Goal: Find specific page/section: Find specific page/section

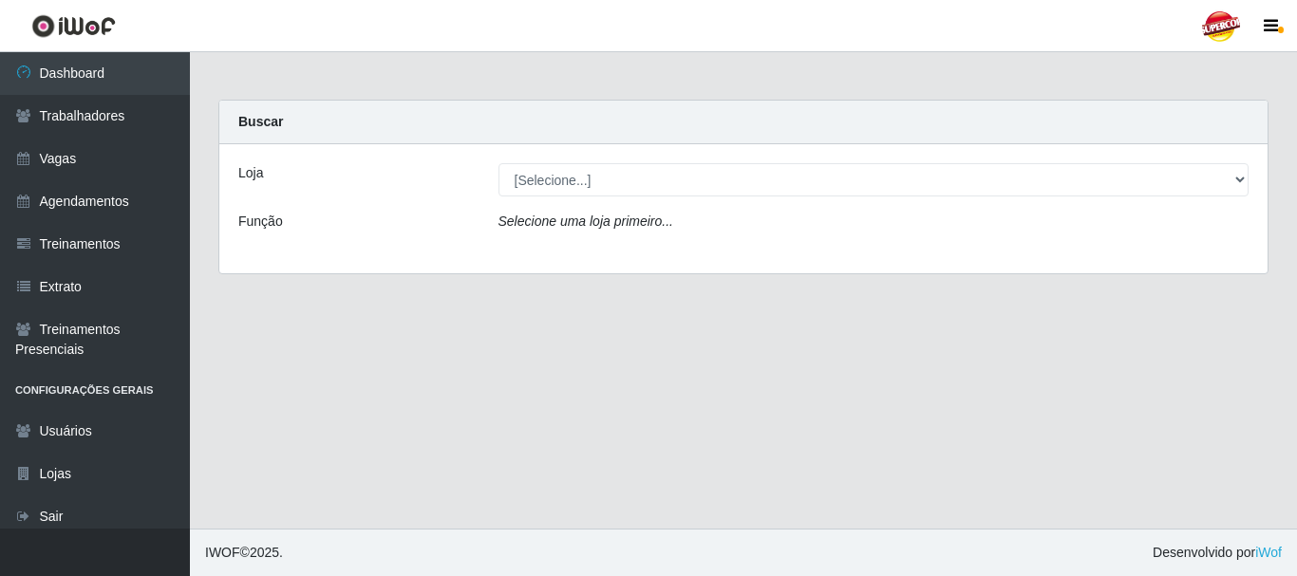
click at [718, 161] on div "Loja [Selecione...] Supercop - São Francisco Função Selecione uma loja primeiro…" at bounding box center [743, 208] width 1048 height 129
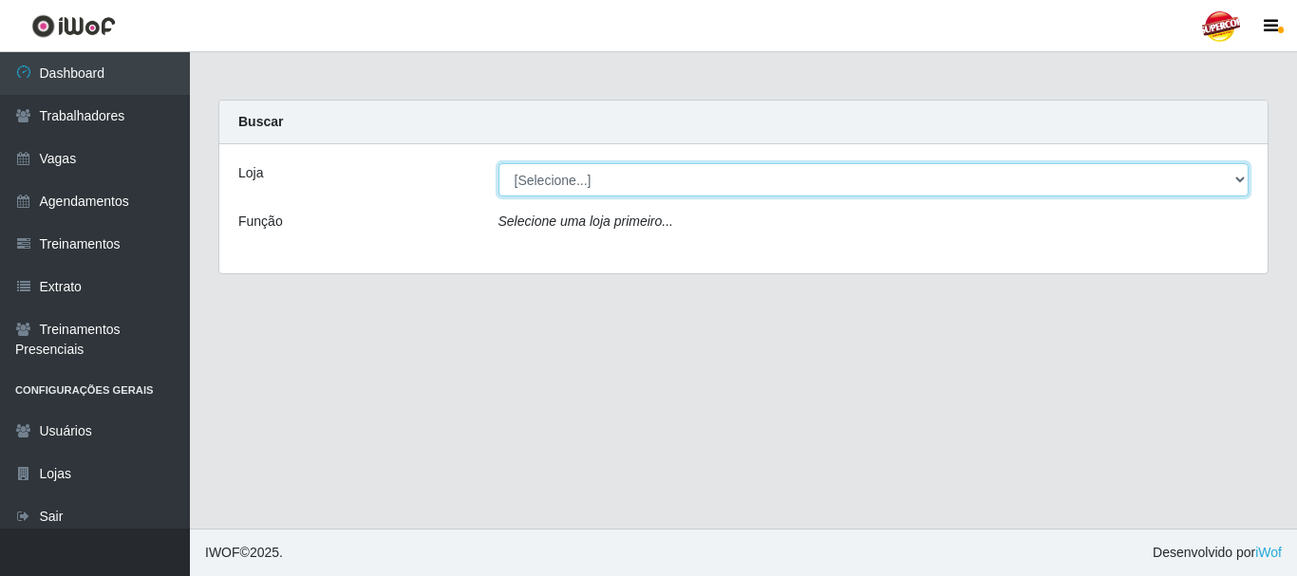
click at [635, 182] on select "[Selecione...] Supercop - [GEOGRAPHIC_DATA]" at bounding box center [874, 179] width 751 height 33
select select "522"
click at [499, 163] on select "[Selecione...] Supercop - [GEOGRAPHIC_DATA]" at bounding box center [874, 179] width 751 height 33
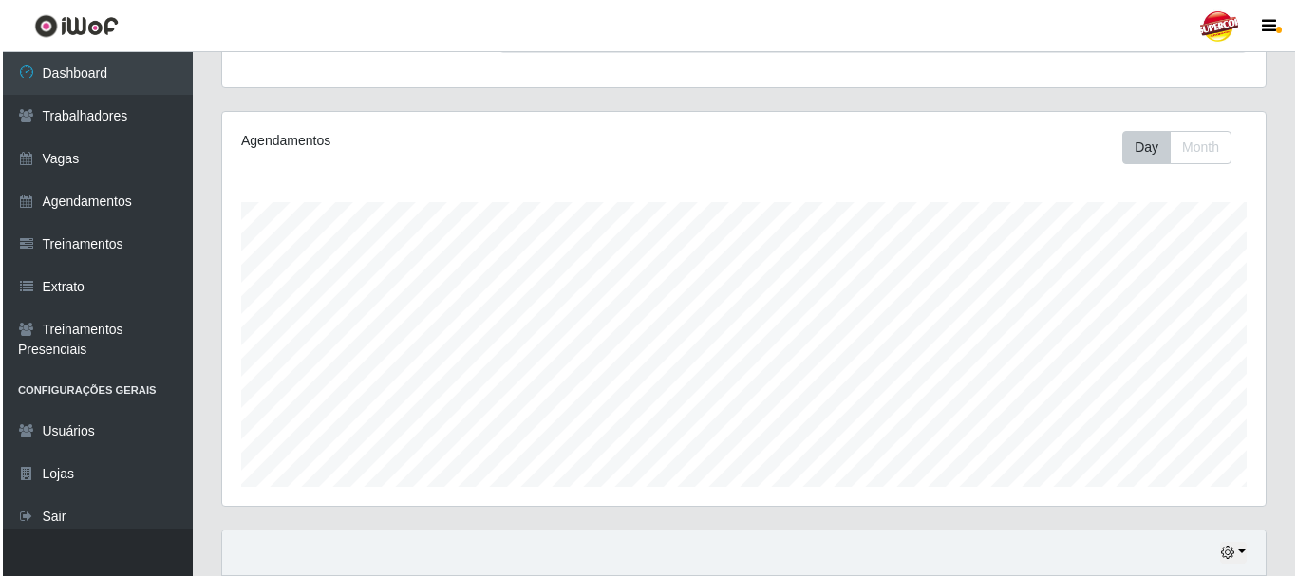
scroll to position [516, 0]
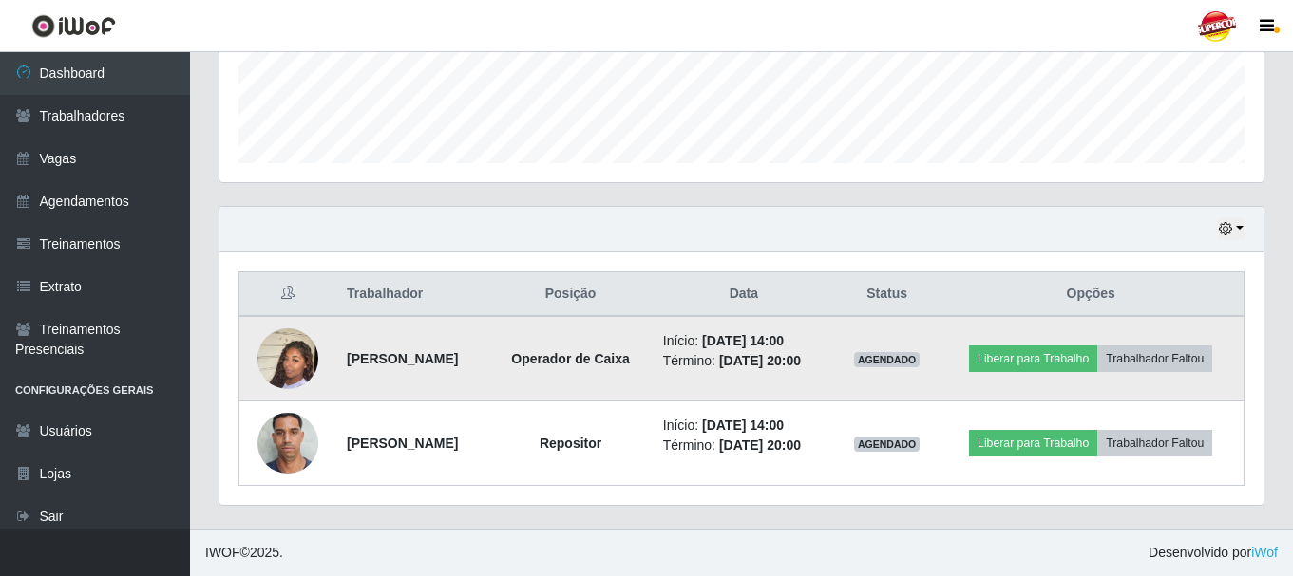
click at [297, 362] on img at bounding box center [287, 359] width 61 height 108
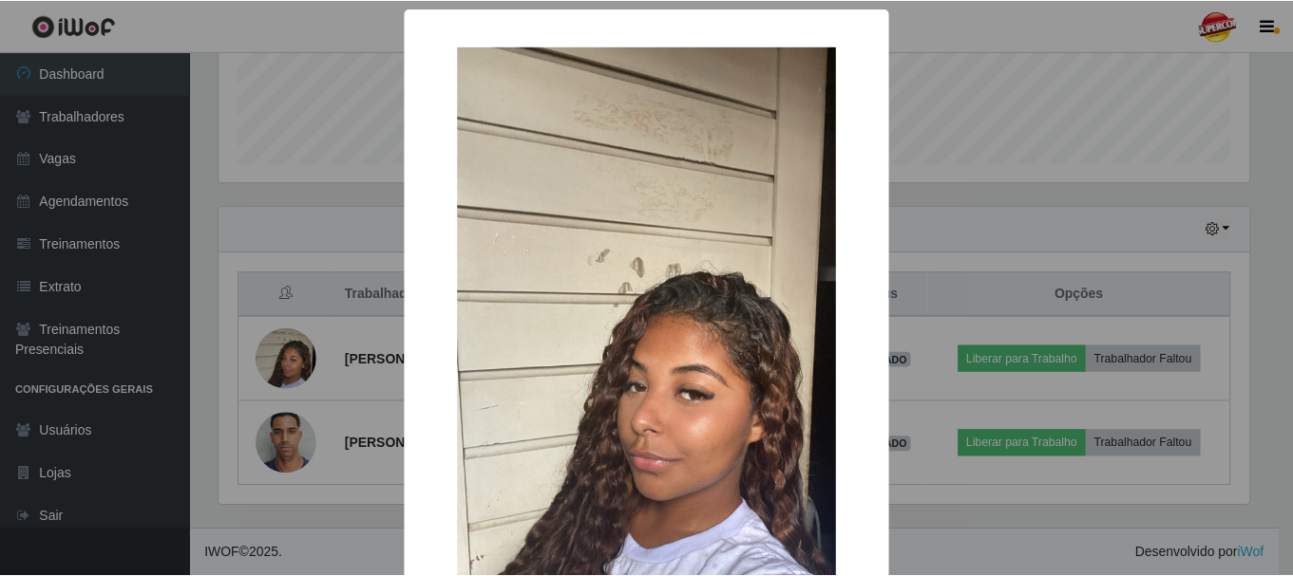
scroll to position [190, 0]
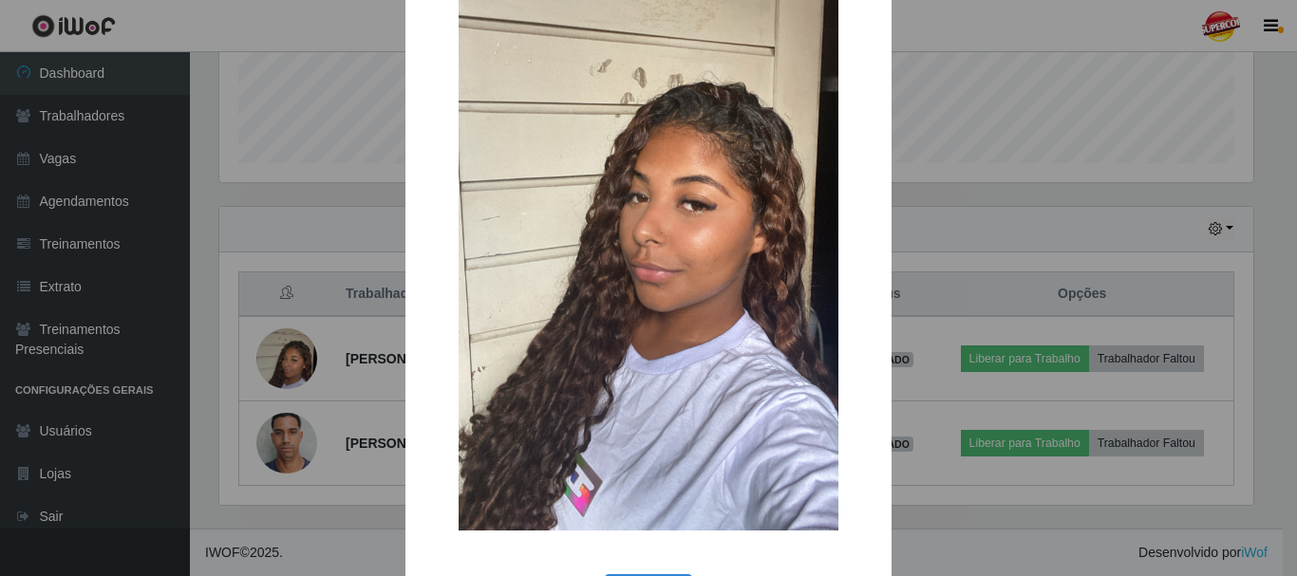
click at [309, 404] on div "× OK Cancel" at bounding box center [648, 288] width 1297 height 576
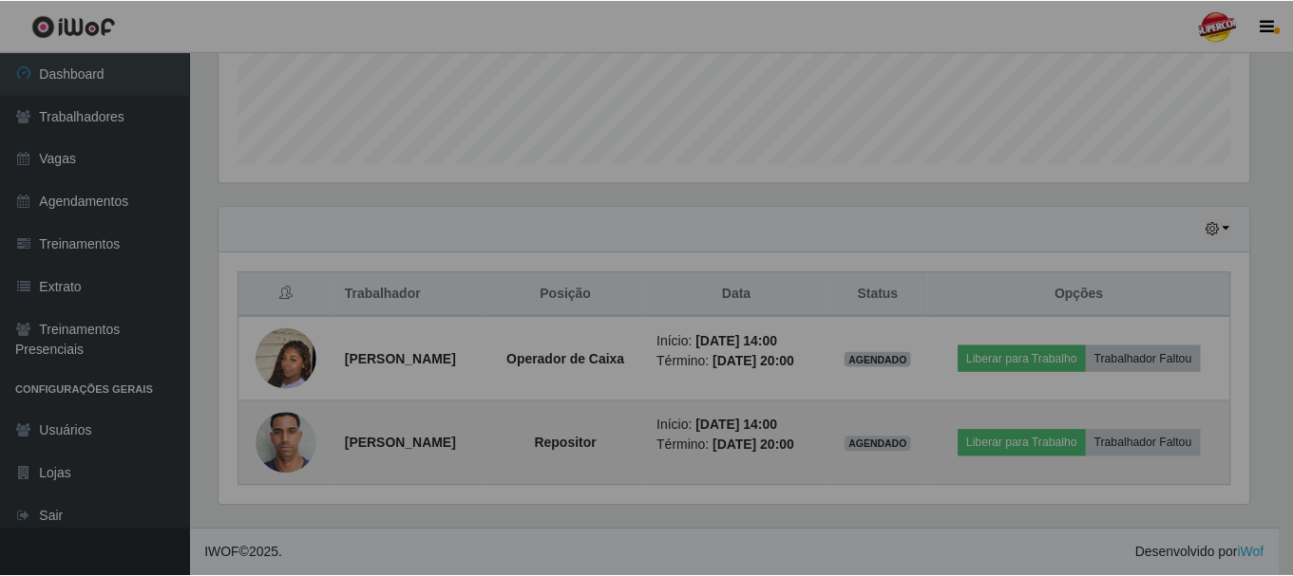
scroll to position [394, 1044]
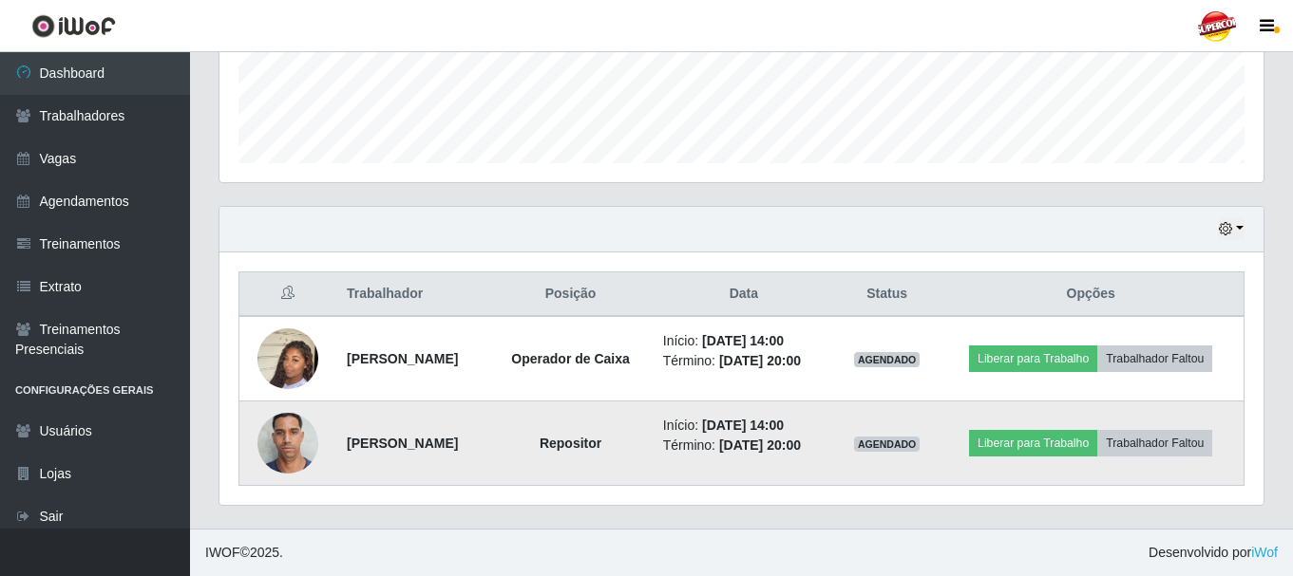
click at [283, 444] on img at bounding box center [287, 443] width 61 height 81
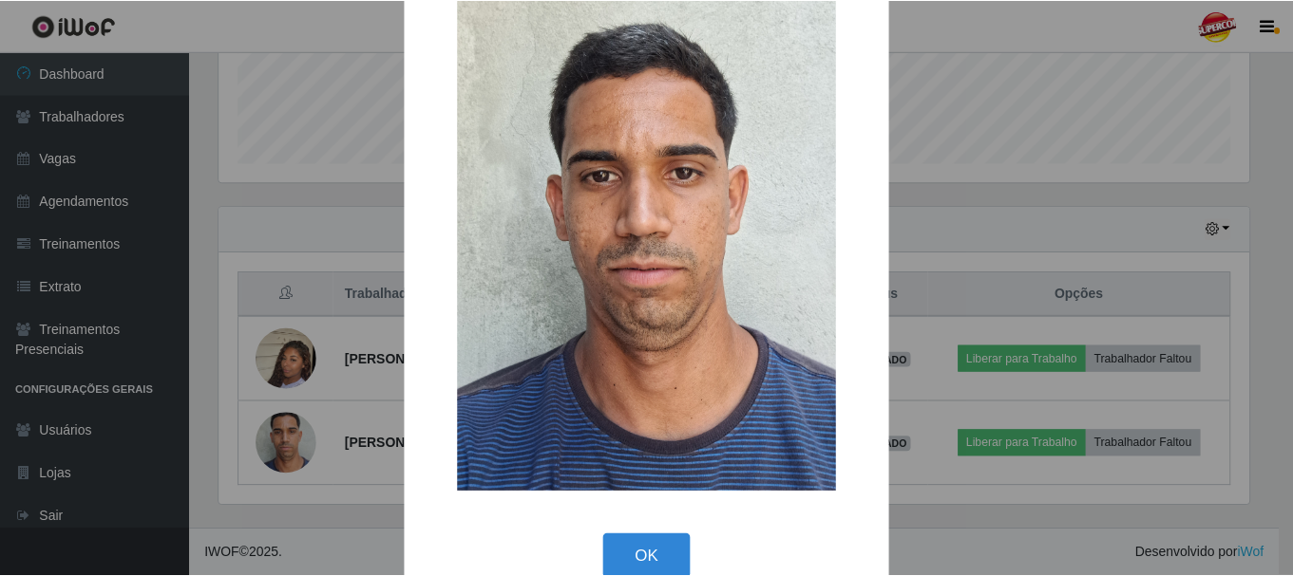
scroll to position [96, 0]
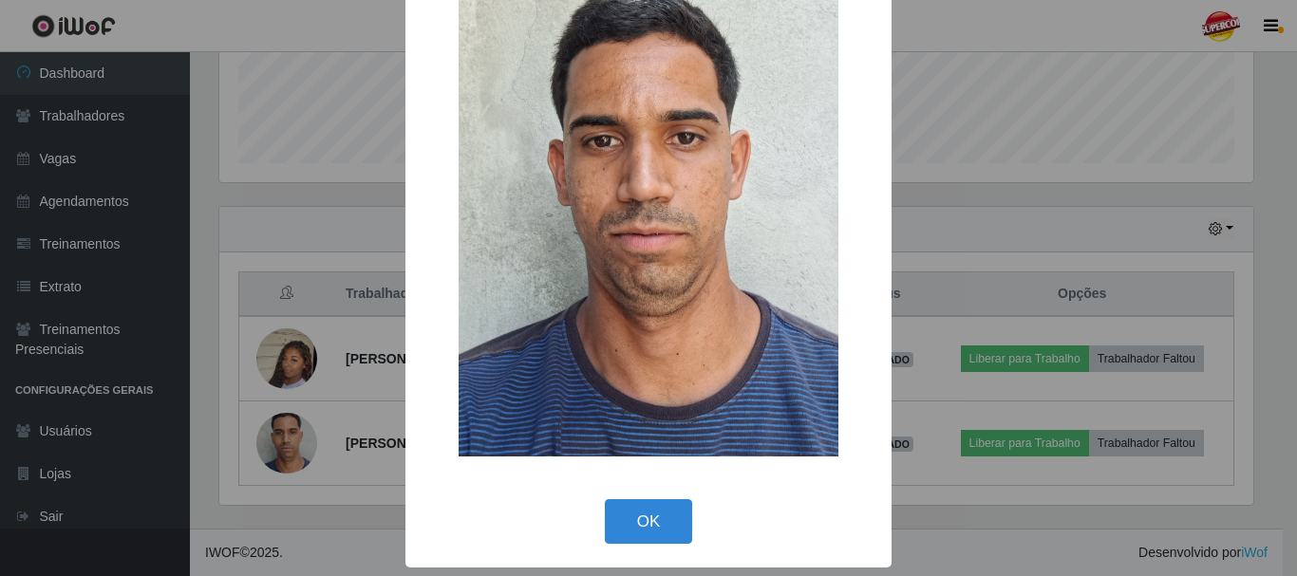
click at [319, 346] on div "× OK Cancel" at bounding box center [648, 288] width 1297 height 576
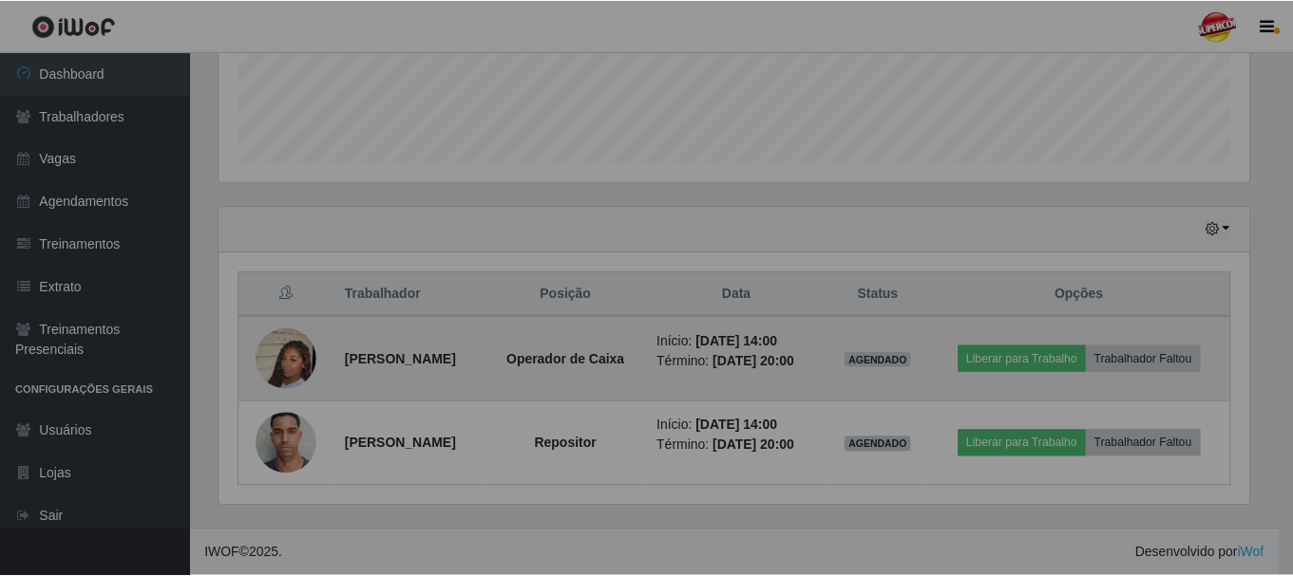
scroll to position [394, 1044]
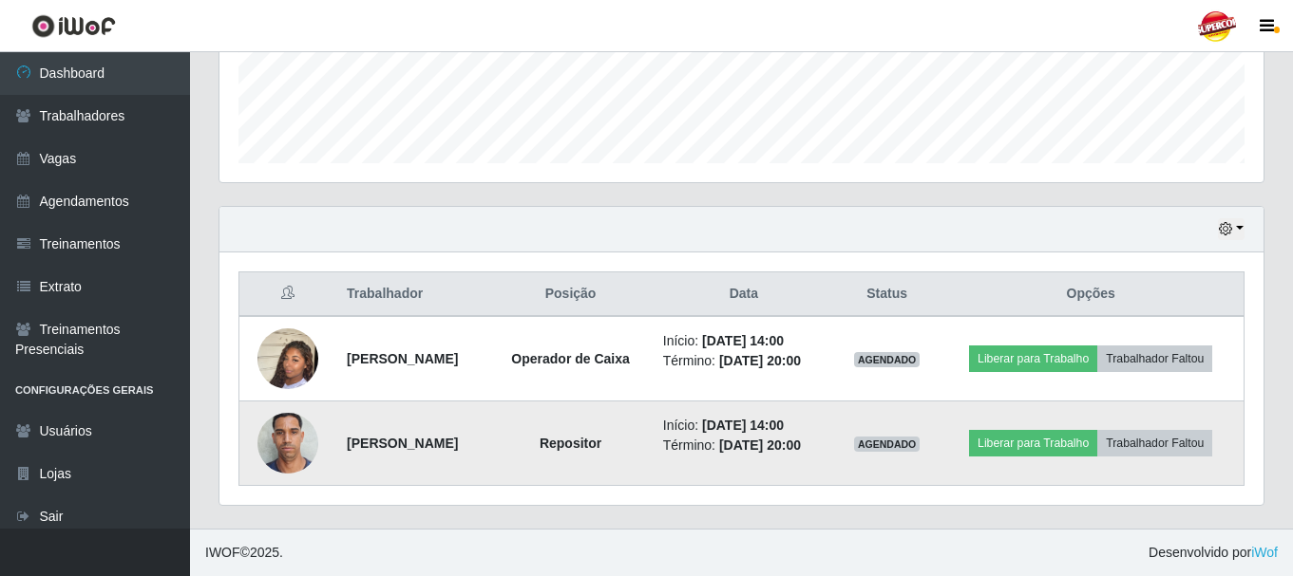
click at [304, 444] on img at bounding box center [287, 443] width 61 height 81
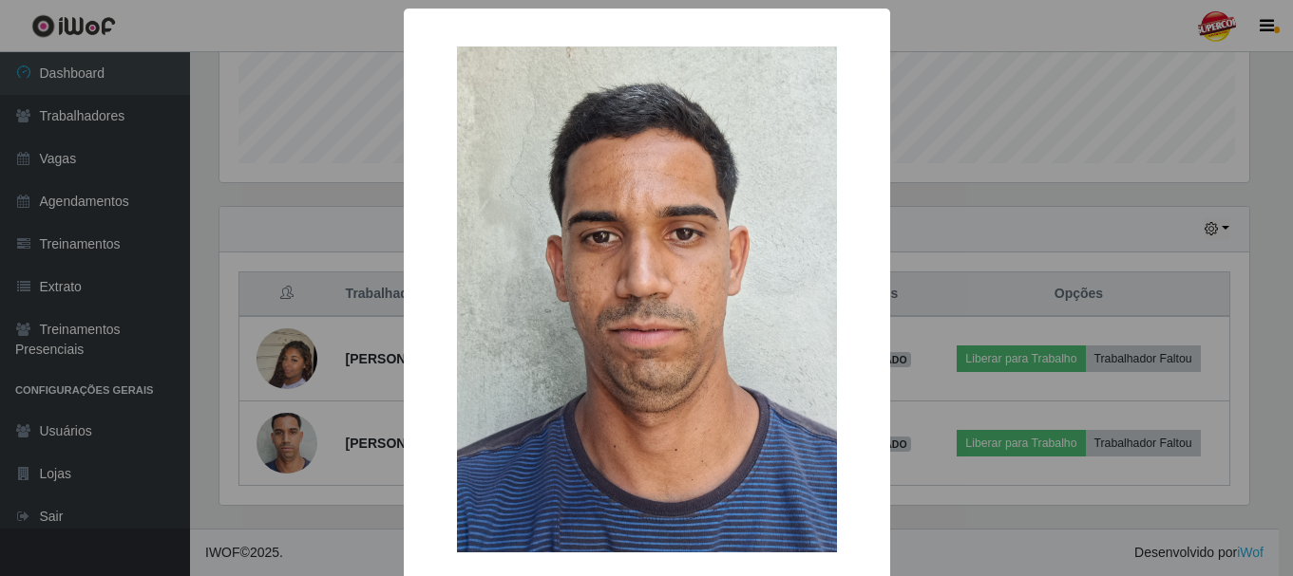
scroll to position [394, 1034]
click at [309, 426] on div "× OK Cancel" at bounding box center [648, 288] width 1297 height 576
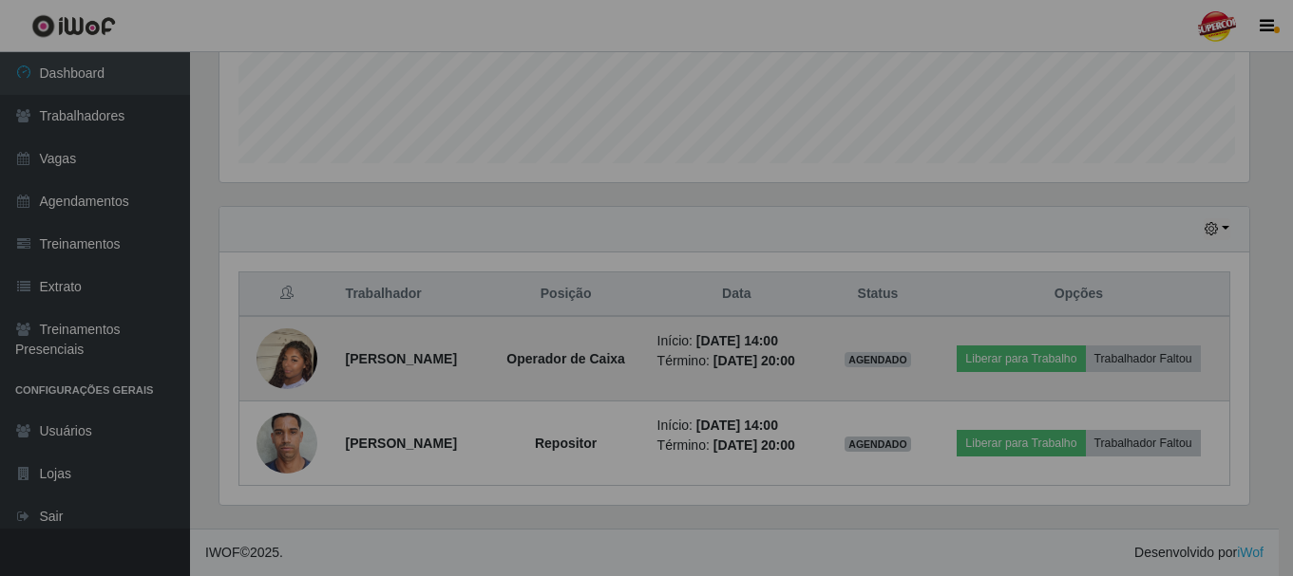
scroll to position [394, 1044]
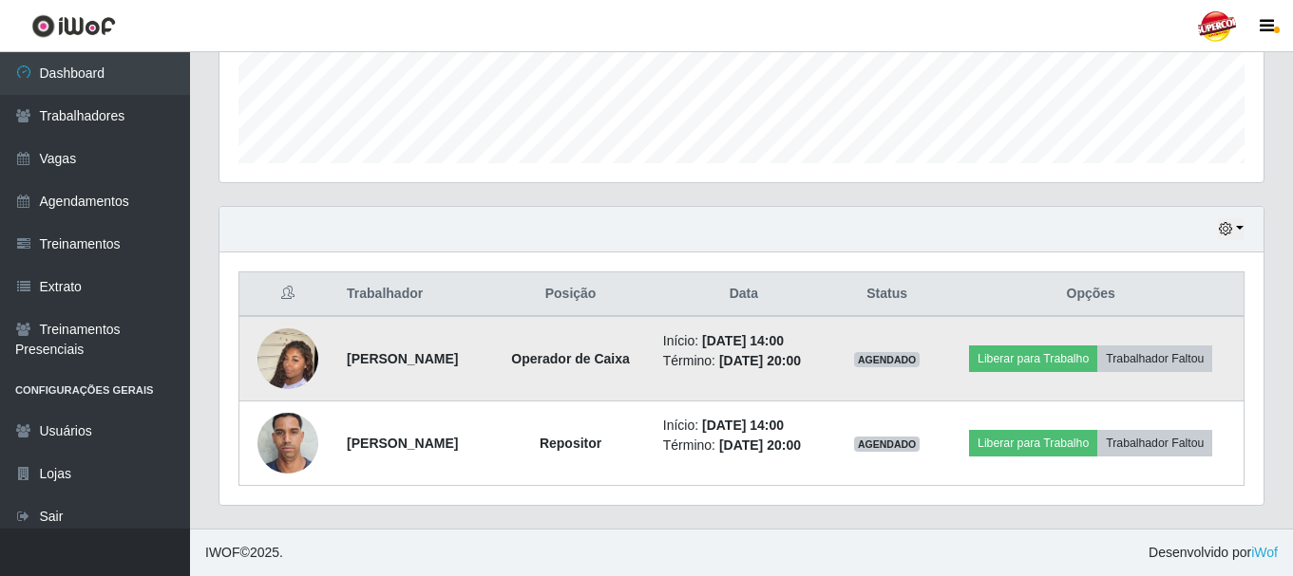
click at [274, 355] on img at bounding box center [287, 359] width 61 height 108
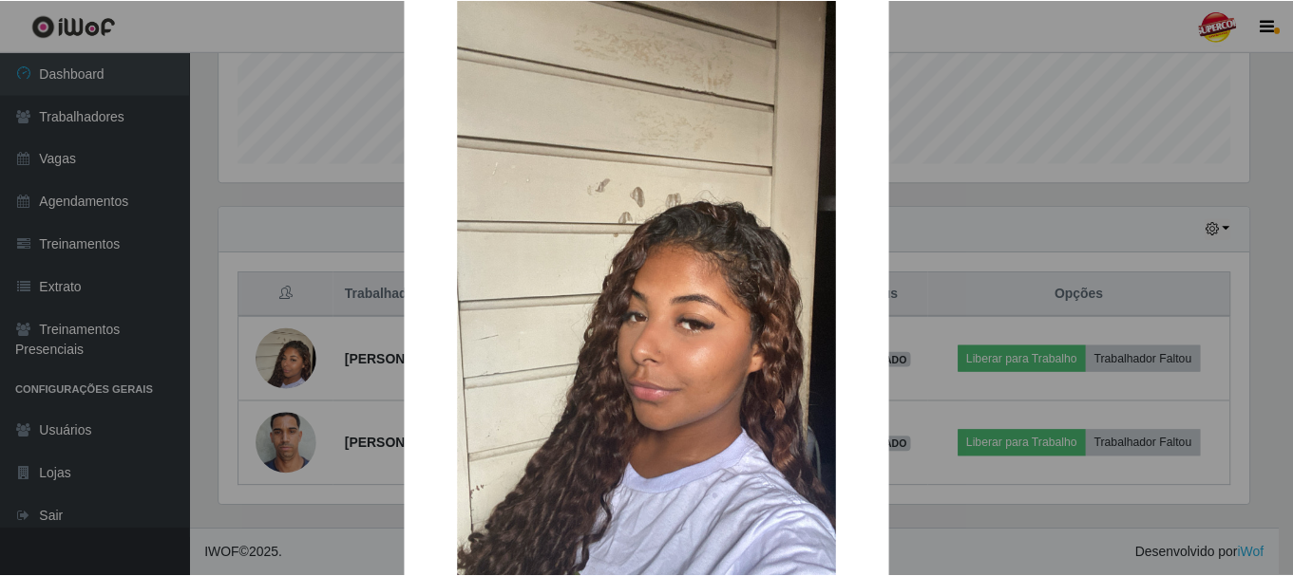
scroll to position [190, 0]
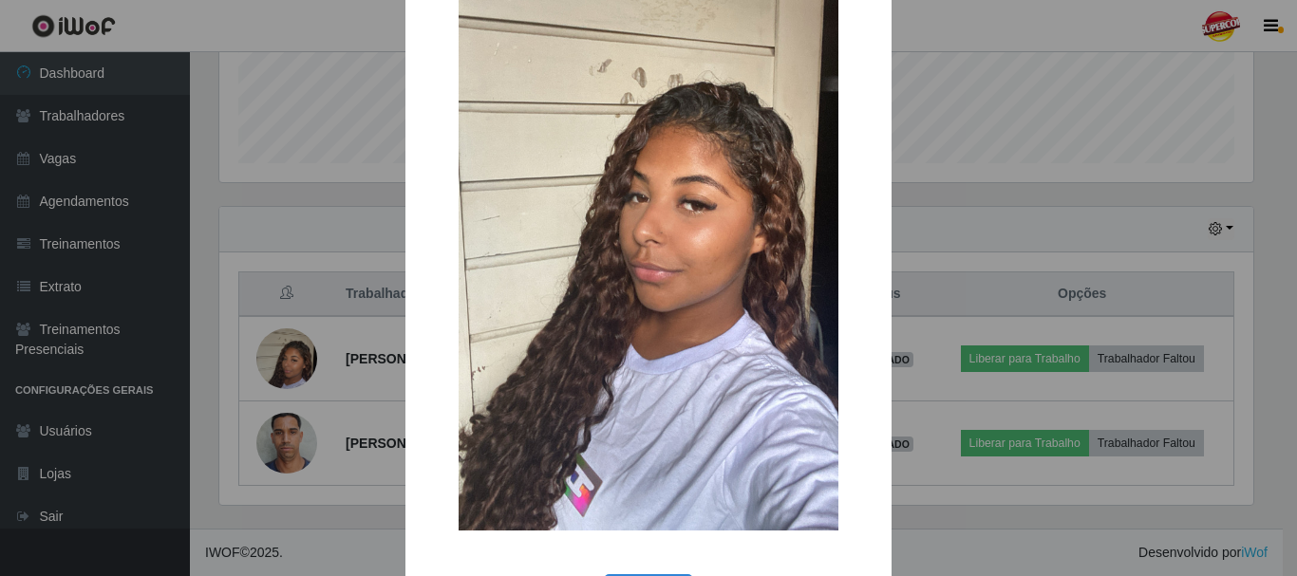
click at [306, 283] on div "× OK Cancel" at bounding box center [648, 288] width 1297 height 576
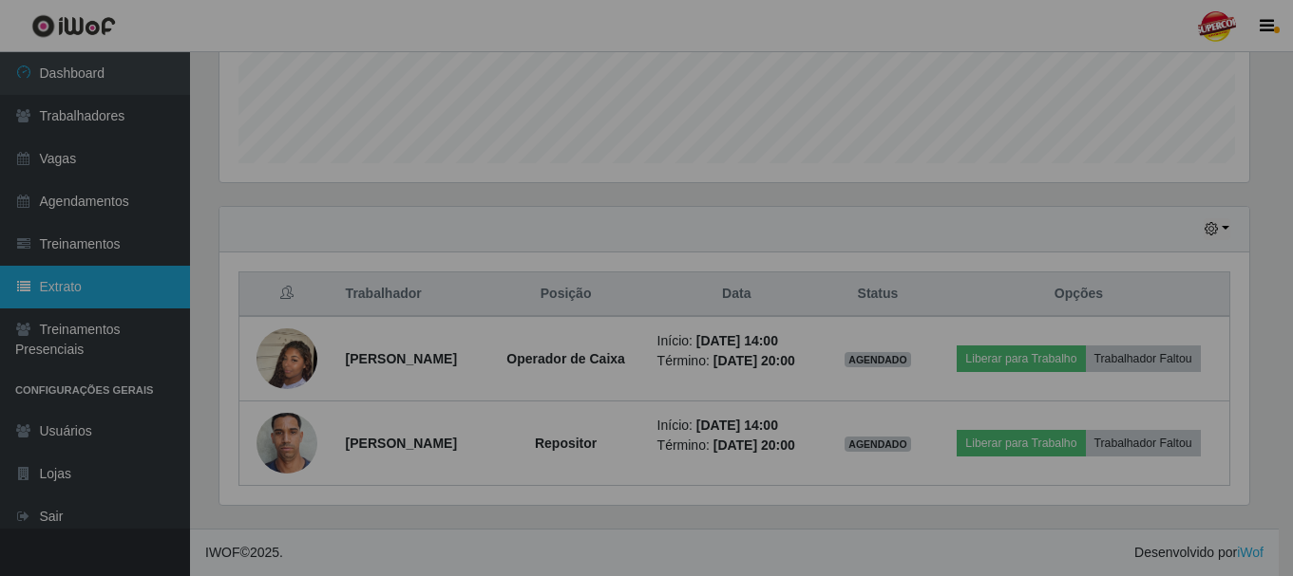
scroll to position [394, 1044]
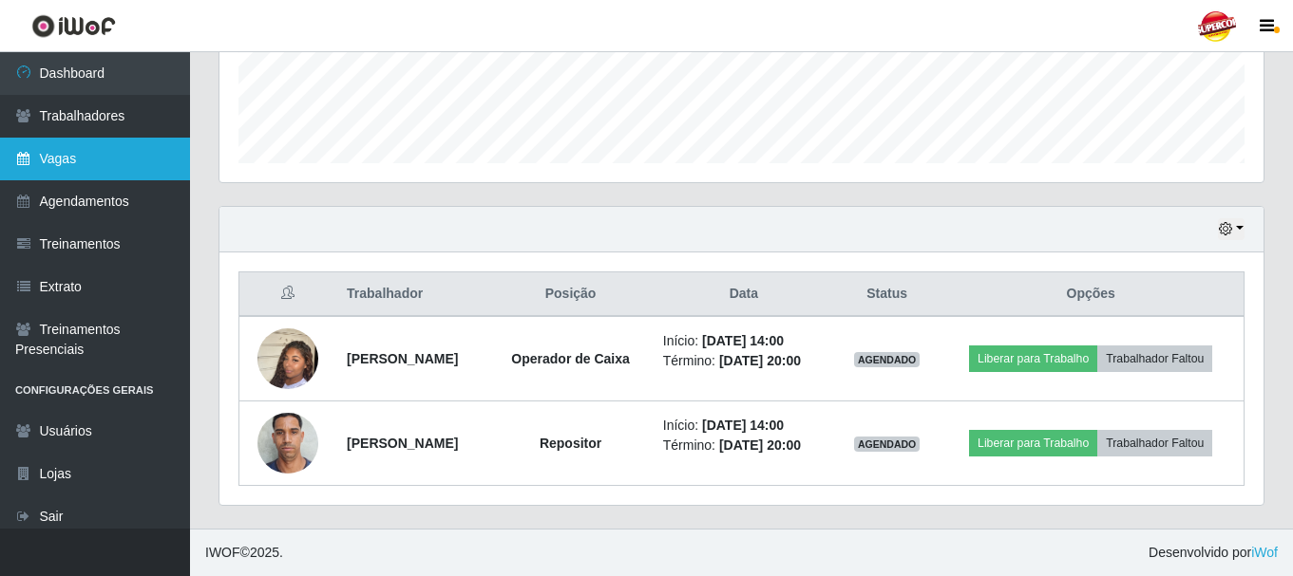
click at [48, 161] on link "Vagas" at bounding box center [95, 159] width 190 height 43
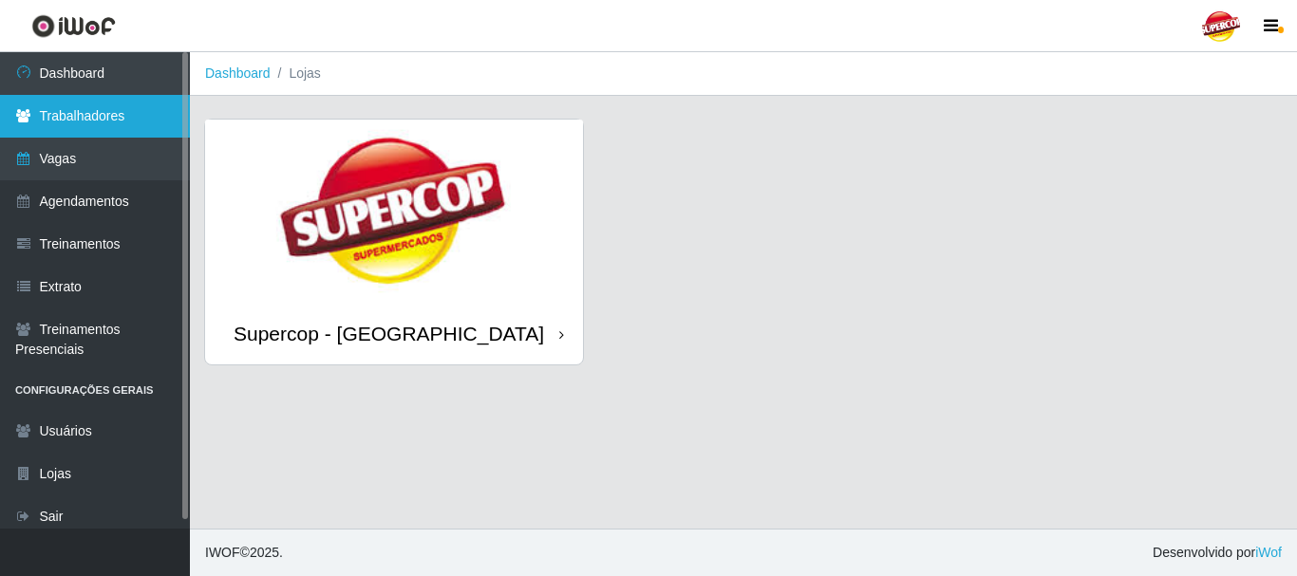
click at [112, 111] on link "Trabalhadores" at bounding box center [95, 116] width 190 height 43
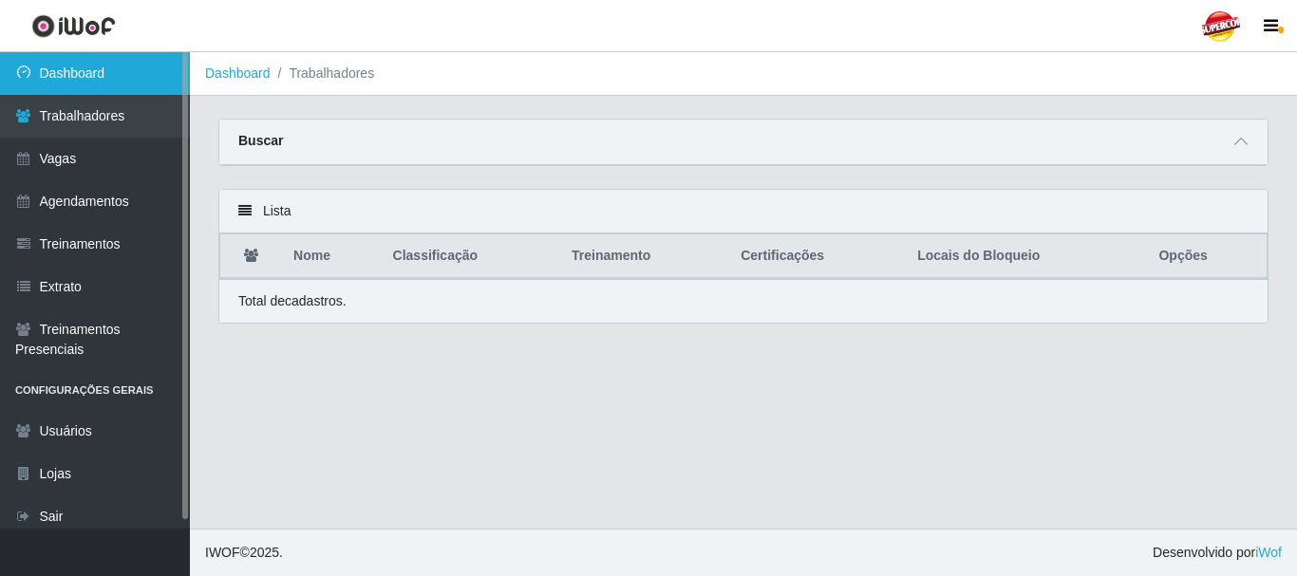
click at [168, 60] on link "Dashboard" at bounding box center [95, 73] width 190 height 43
